Goal: Contribute content

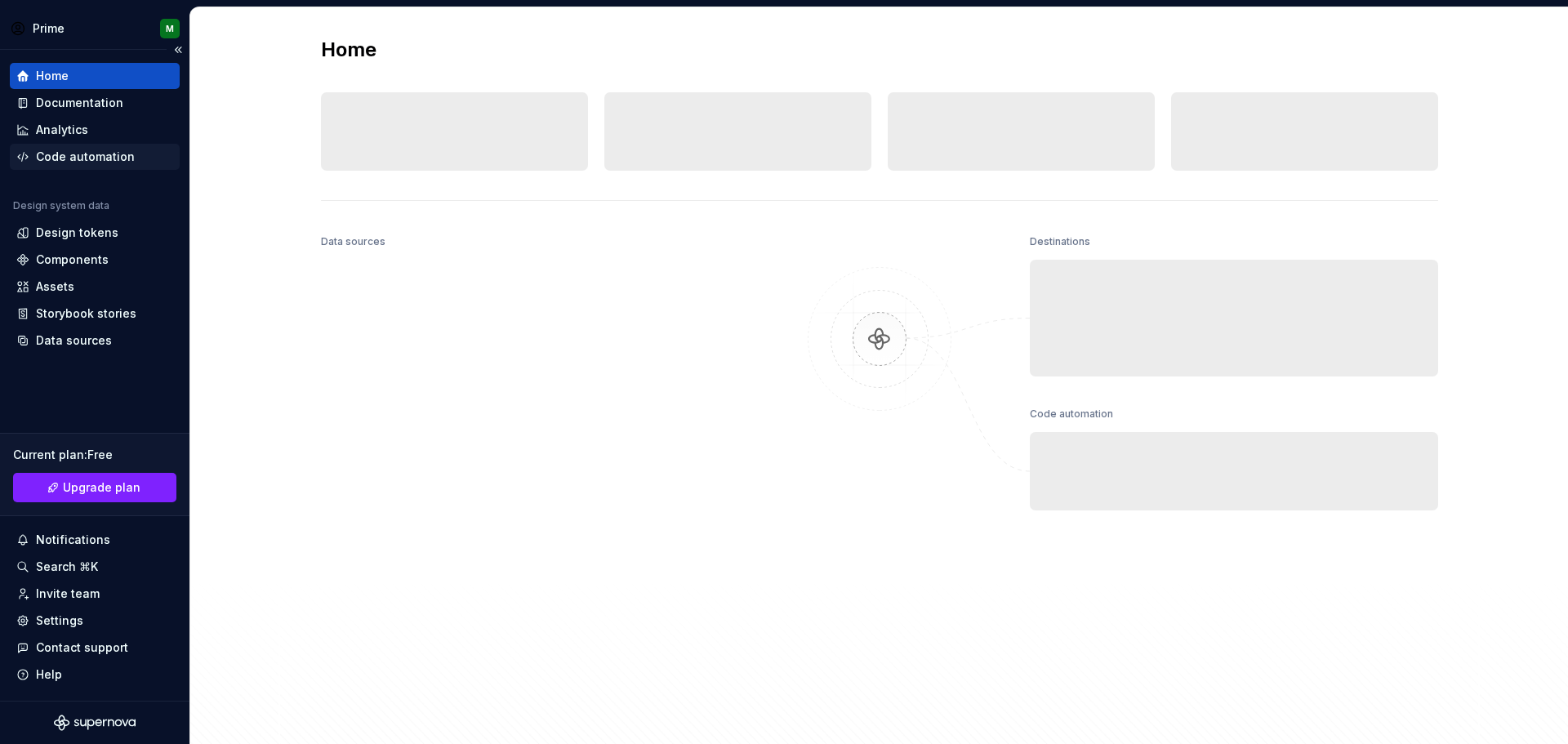
click at [112, 148] on div "Code automation" at bounding box center [94, 157] width 170 height 26
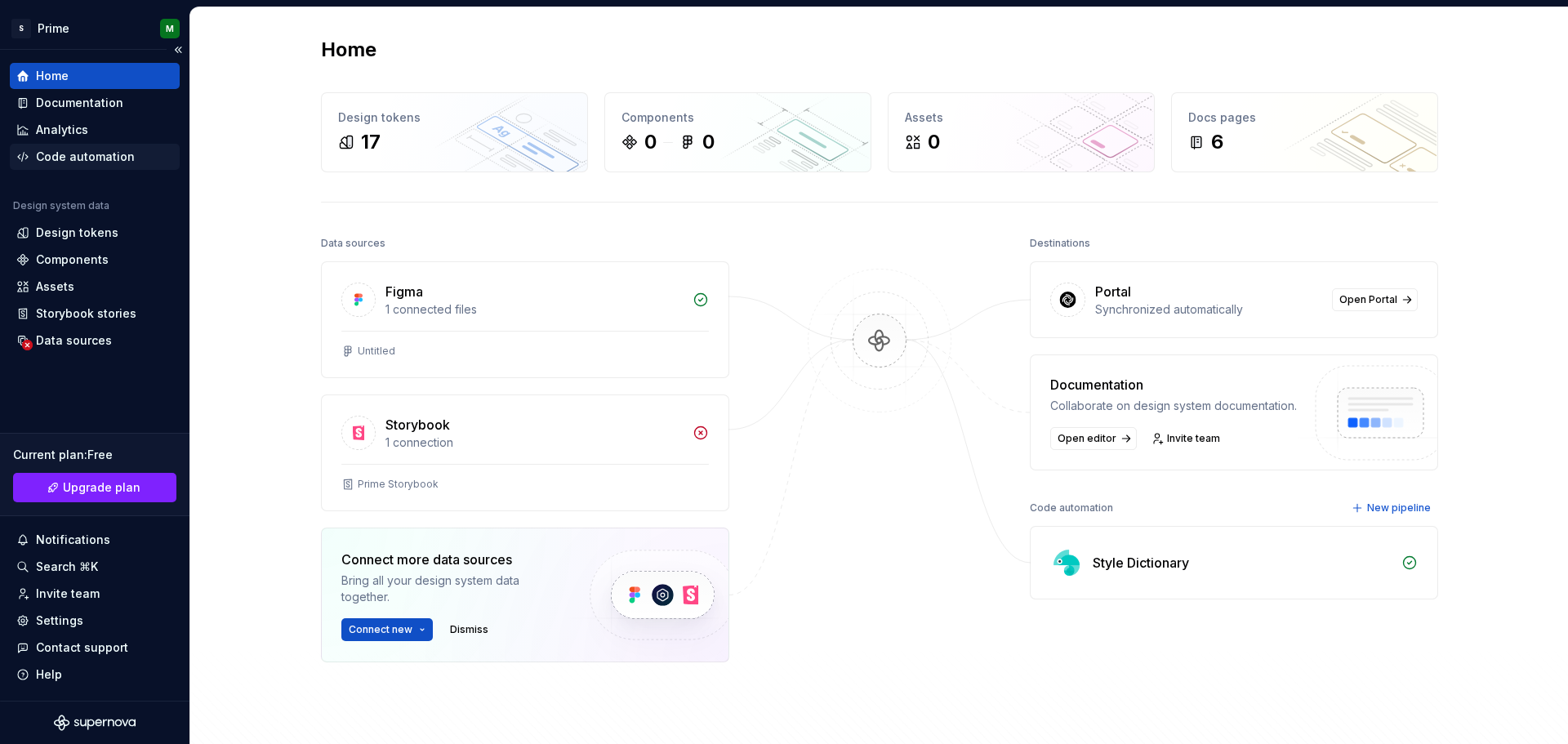
click at [84, 156] on div "Code automation" at bounding box center [85, 156] width 99 height 17
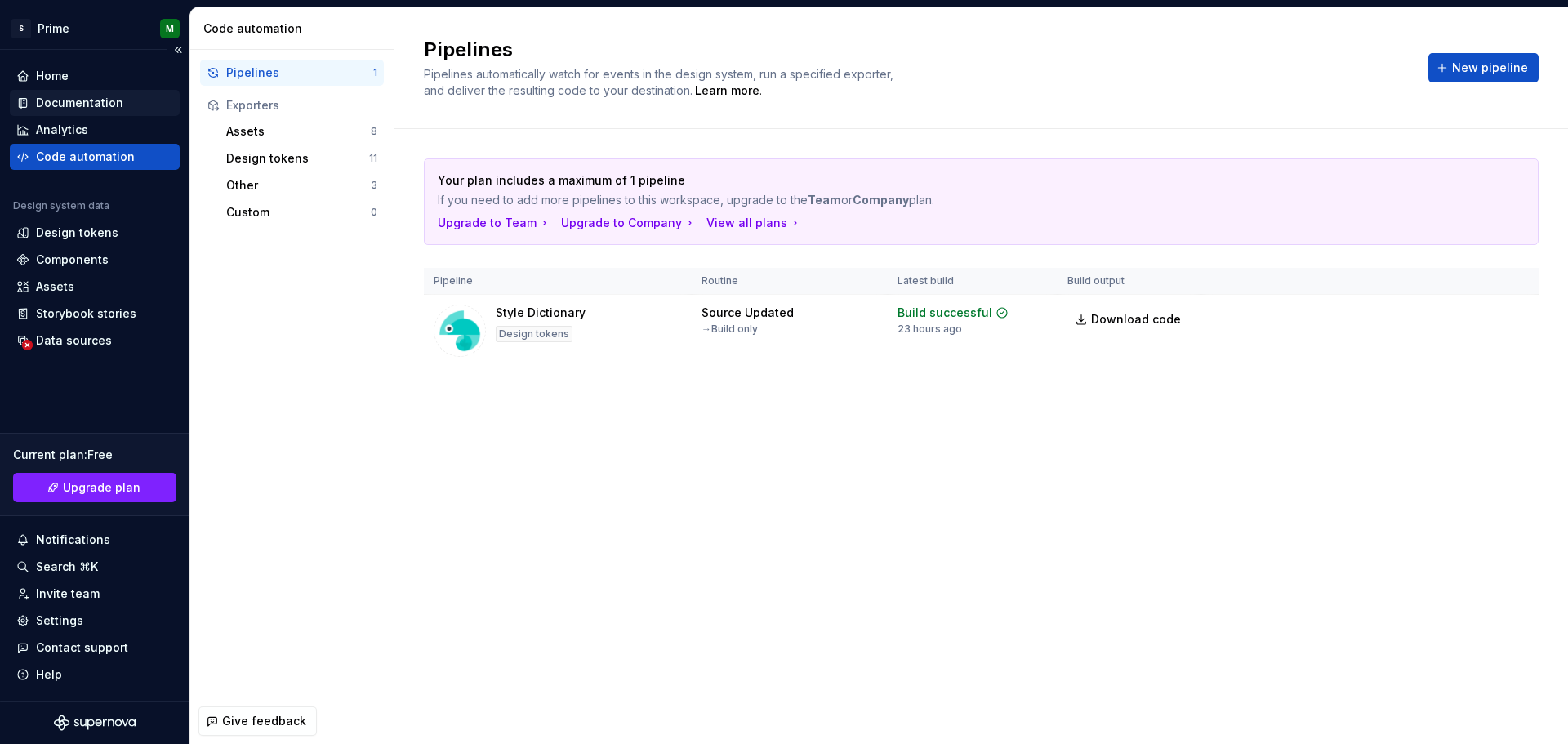
click at [82, 98] on div "Documentation" at bounding box center [79, 103] width 87 height 17
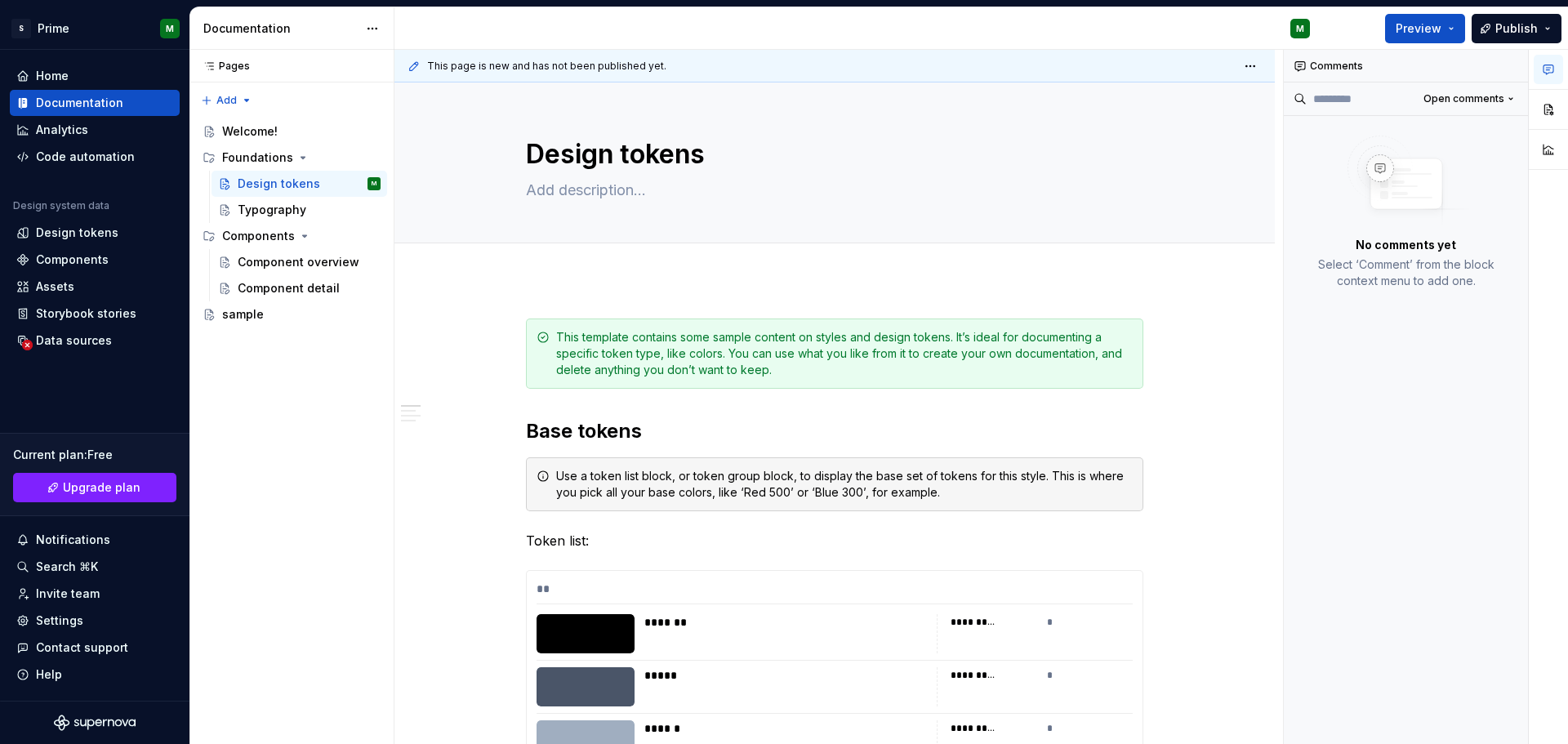
type textarea "*"
